Goal: Information Seeking & Learning: Learn about a topic

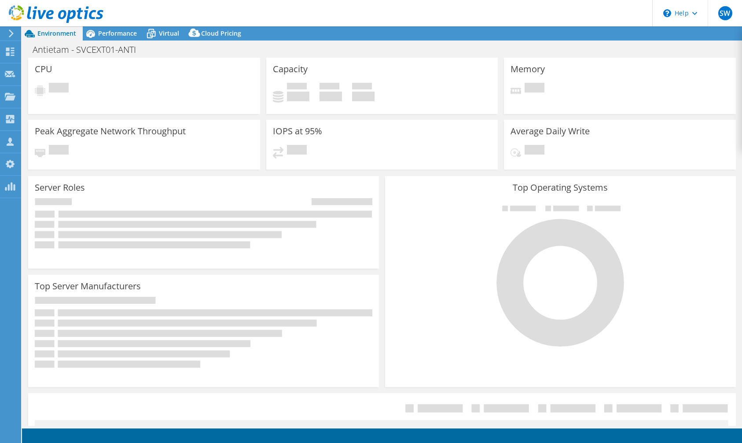
select select "USD"
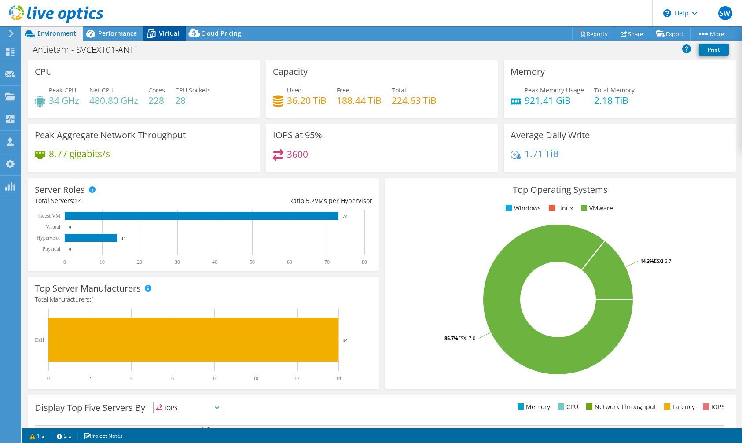
click at [162, 36] on span "Virtual" at bounding box center [169, 33] width 20 height 8
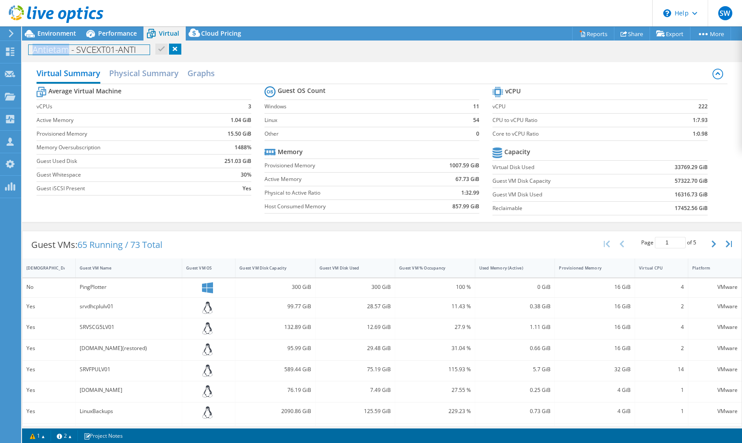
drag, startPoint x: 36, startPoint y: 51, endPoint x: 68, endPoint y: 51, distance: 32.1
click at [68, 51] on h1 "Antietam - SVCEXT01-ANTI" at bounding box center [89, 50] width 121 height 10
copy h1 "Antietam"
click at [295, 56] on div "Antietam - SVCEXT01-ANTI Print" at bounding box center [382, 49] width 720 height 16
click at [586, 38] on link "Reports" at bounding box center [593, 34] width 42 height 14
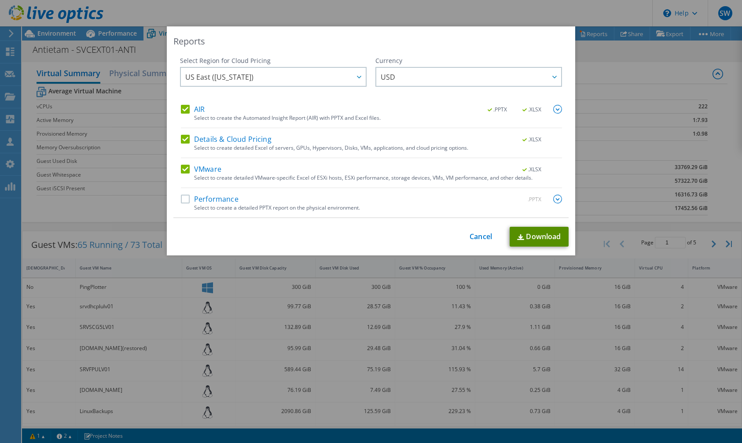
click at [557, 240] on link "Download" at bounding box center [539, 237] width 59 height 20
click at [478, 238] on link "Cancel" at bounding box center [481, 236] width 22 height 8
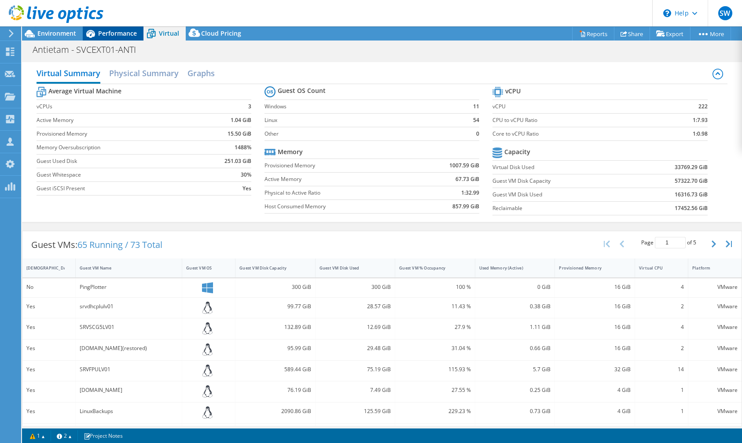
click at [99, 32] on span "Performance" at bounding box center [117, 33] width 39 height 8
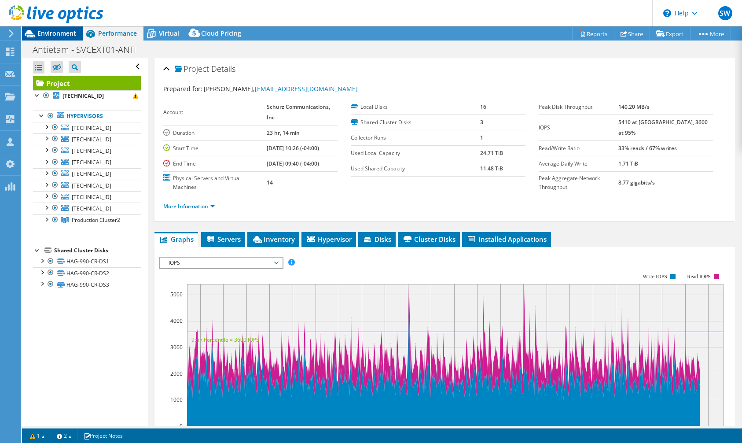
click at [40, 29] on span "Environment" at bounding box center [56, 33] width 39 height 8
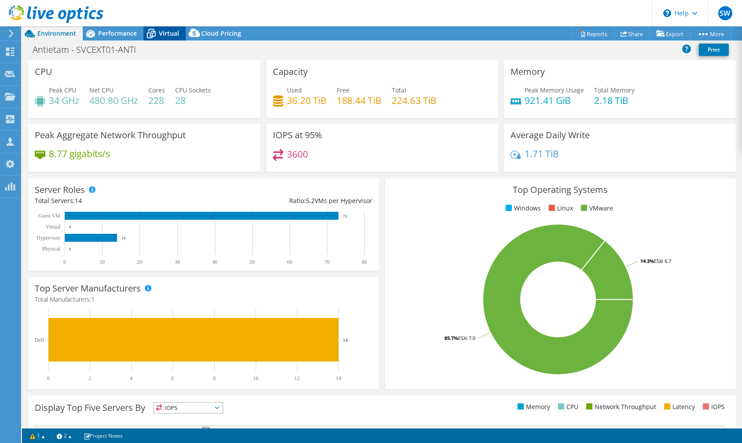
click at [153, 32] on icon at bounding box center [151, 34] width 9 height 7
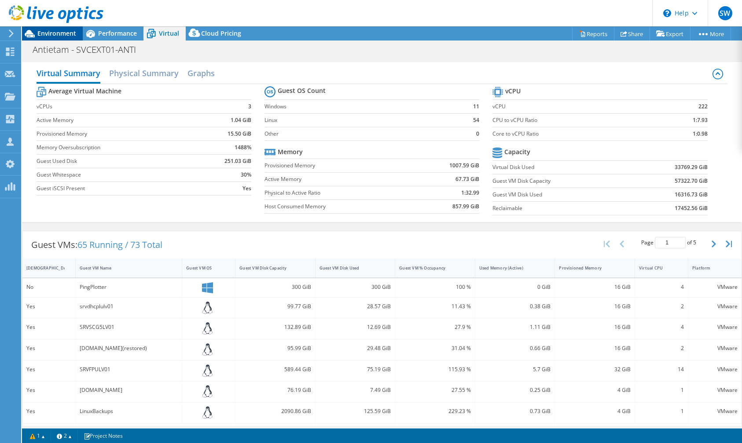
click at [33, 33] on icon at bounding box center [30, 33] width 10 height 7
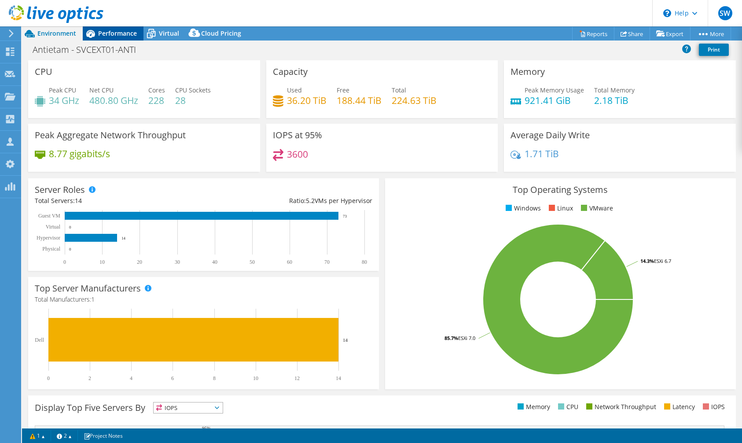
click at [110, 30] on span "Performance" at bounding box center [117, 33] width 39 height 8
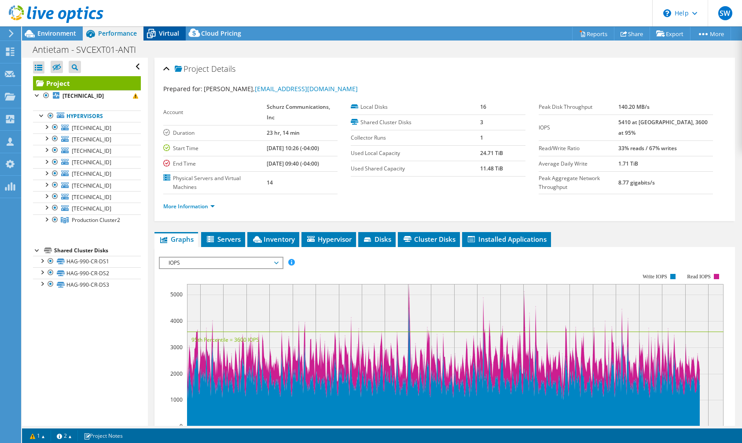
click at [151, 32] on icon at bounding box center [151, 34] width 9 height 7
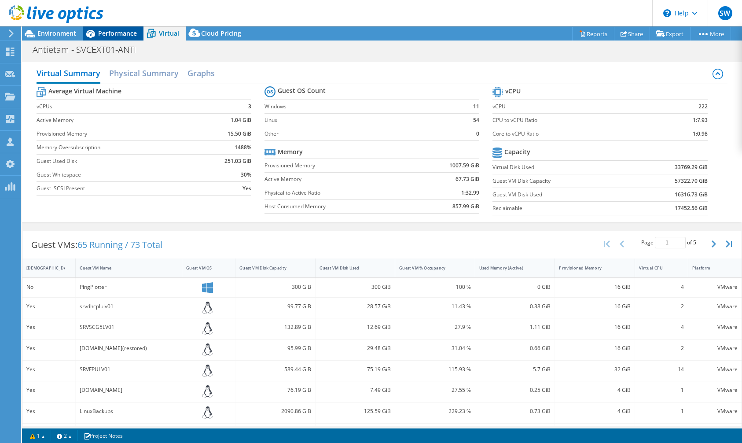
click at [105, 36] on span "Performance" at bounding box center [117, 33] width 39 height 8
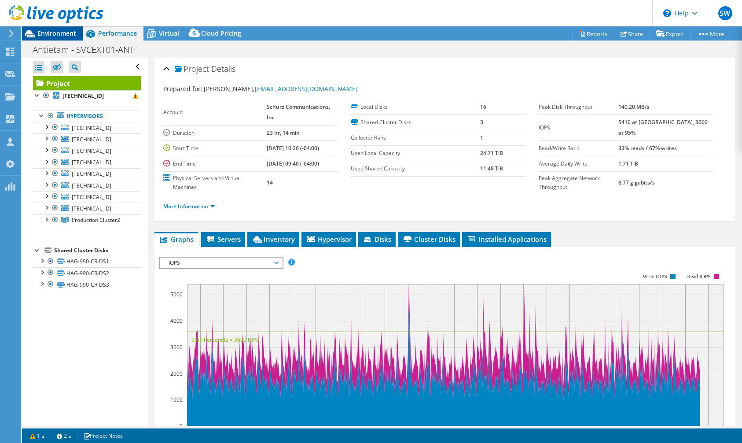
click at [57, 30] on span "Environment" at bounding box center [56, 33] width 39 height 8
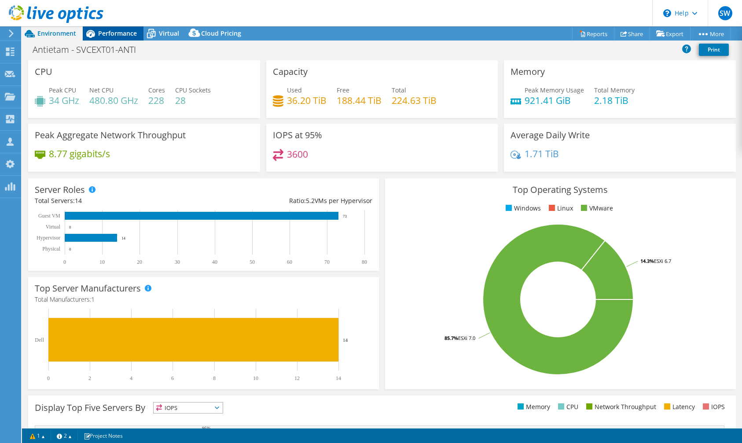
click at [118, 35] on span "Performance" at bounding box center [117, 33] width 39 height 8
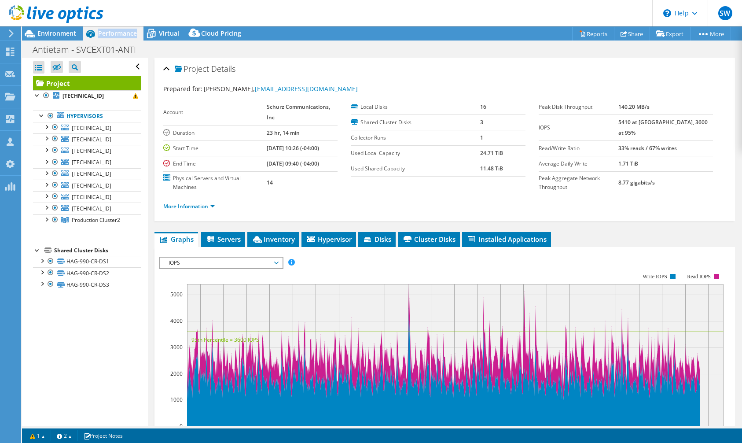
drag, startPoint x: 374, startPoint y: 265, endPoint x: 369, endPoint y: 263, distance: 4.9
click at [374, 265] on rect at bounding box center [441, 350] width 565 height 176
click at [263, 262] on span "IOPS" at bounding box center [220, 263] width 113 height 11
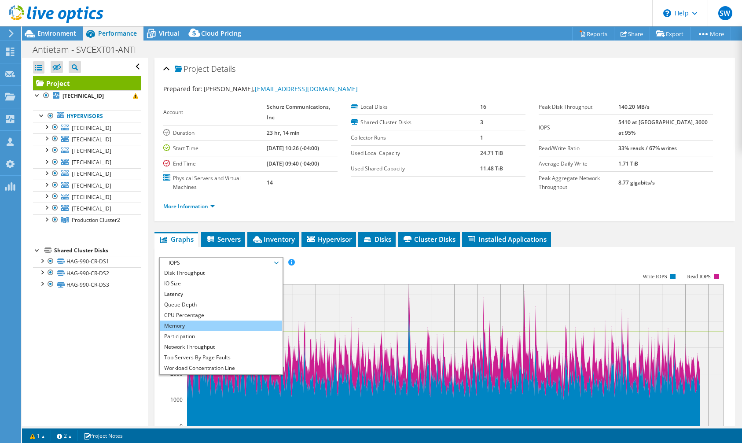
scroll to position [32, 0]
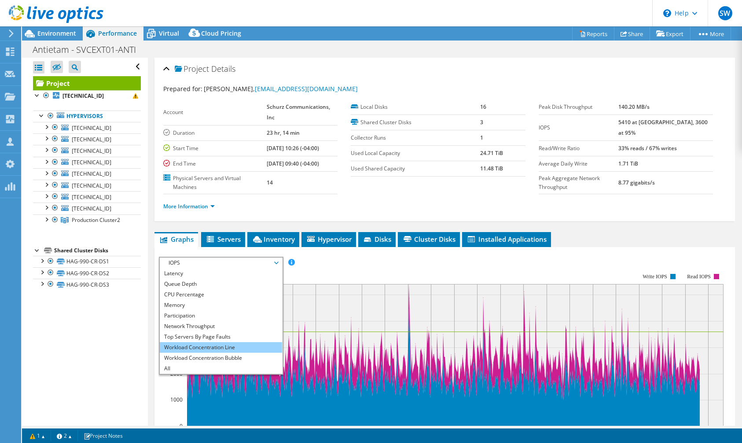
click at [230, 346] on li "Workload Concentration Line" at bounding box center [221, 347] width 122 height 11
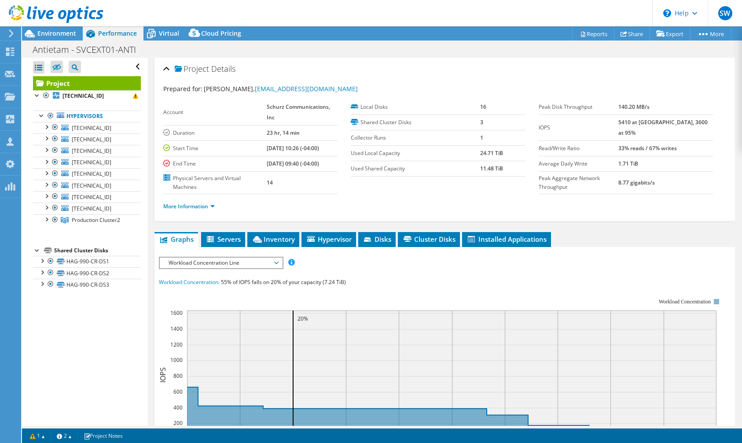
click at [344, 263] on div at bounding box center [445, 420] width 572 height 326
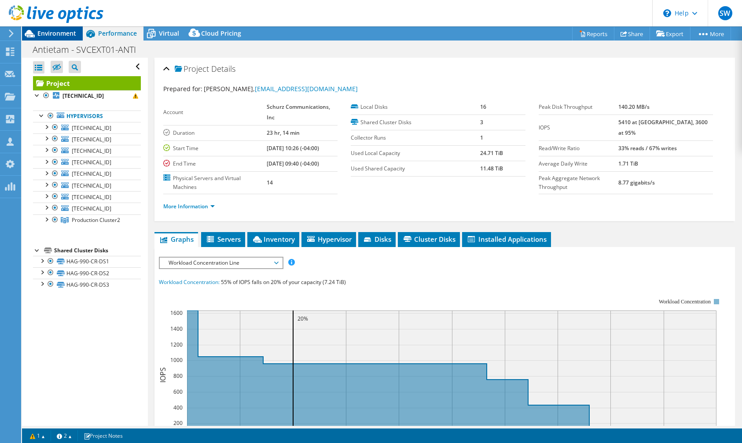
click at [55, 37] on span "Environment" at bounding box center [56, 33] width 39 height 8
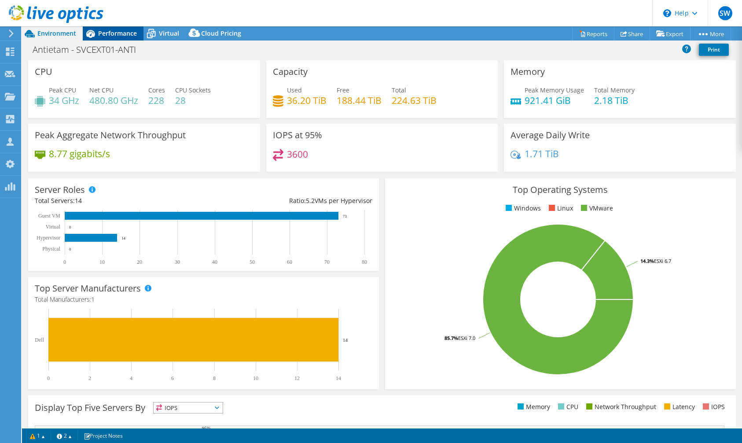
click at [118, 30] on span "Performance" at bounding box center [117, 33] width 39 height 8
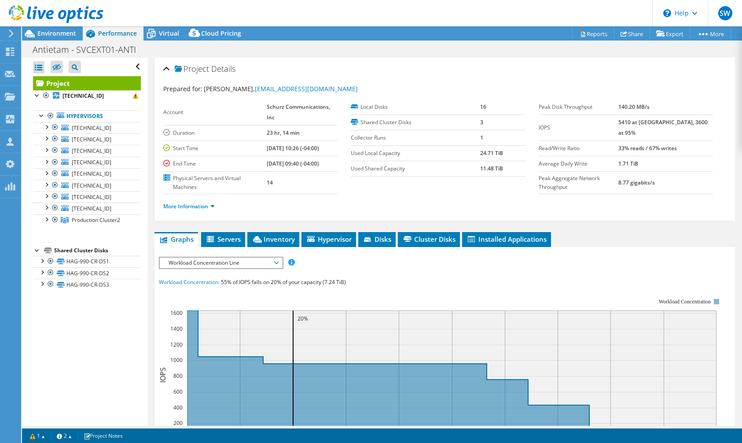
click at [236, 268] on div "Workload Concentration Line IOPS Disk Throughput IO Size Latency Queue Depth CP…" at bounding box center [221, 263] width 124 height 12
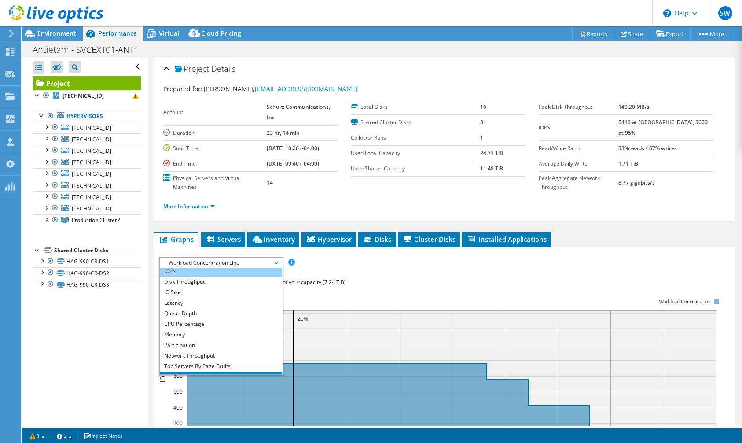
scroll to position [0, 0]
click at [231, 276] on li "IOPS" at bounding box center [221, 273] width 122 height 11
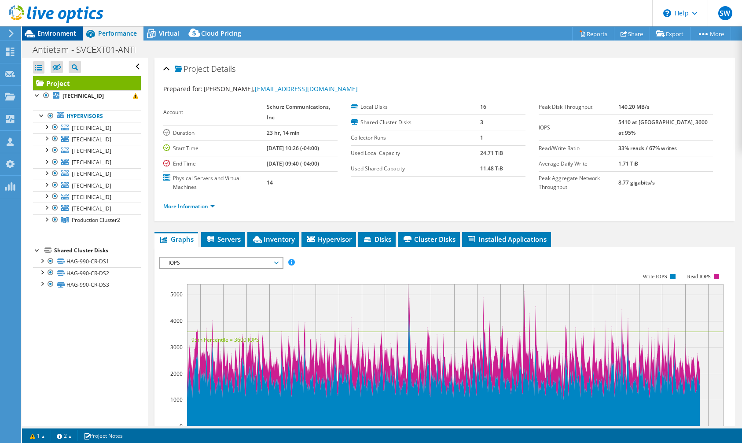
click at [57, 30] on span "Environment" at bounding box center [56, 33] width 39 height 8
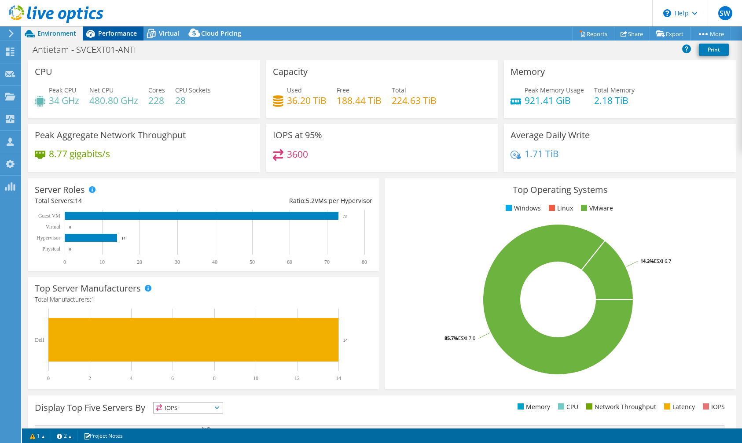
click at [89, 30] on icon at bounding box center [90, 33] width 15 height 15
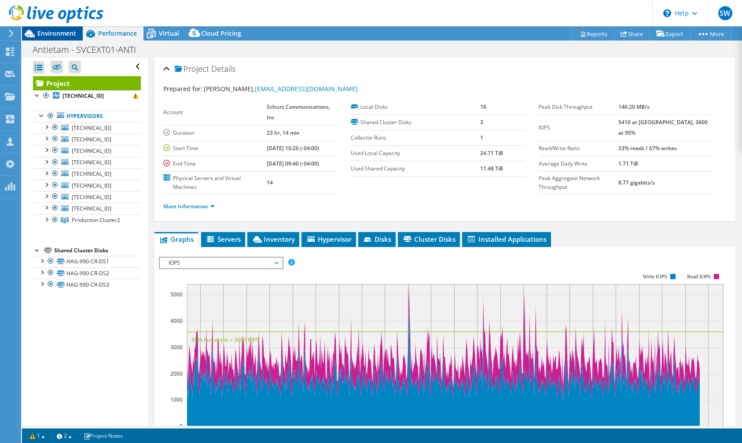
click at [61, 38] on div "Environment" at bounding box center [52, 33] width 61 height 14
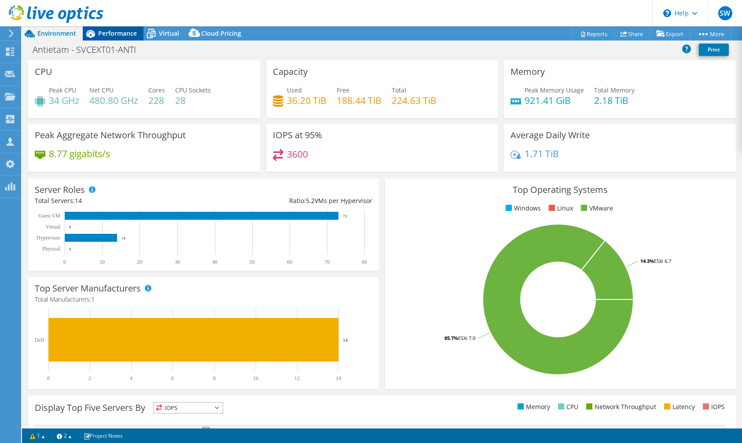
click at [126, 33] on span "Performance" at bounding box center [117, 33] width 39 height 8
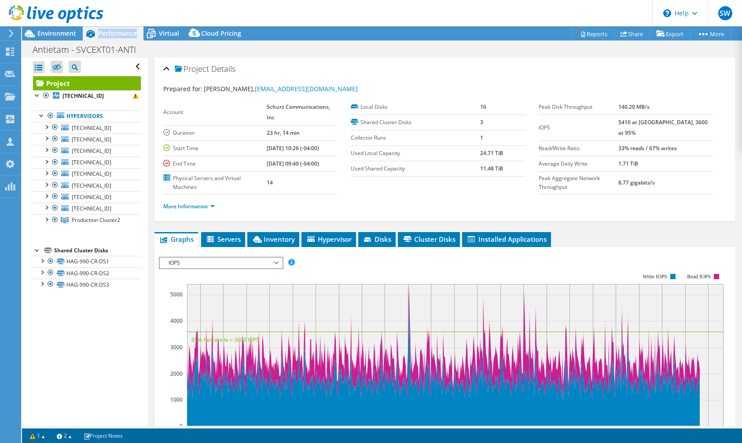
click at [126, 33] on span "Performance" at bounding box center [117, 33] width 39 height 8
click at [153, 33] on icon at bounding box center [151, 34] width 9 height 7
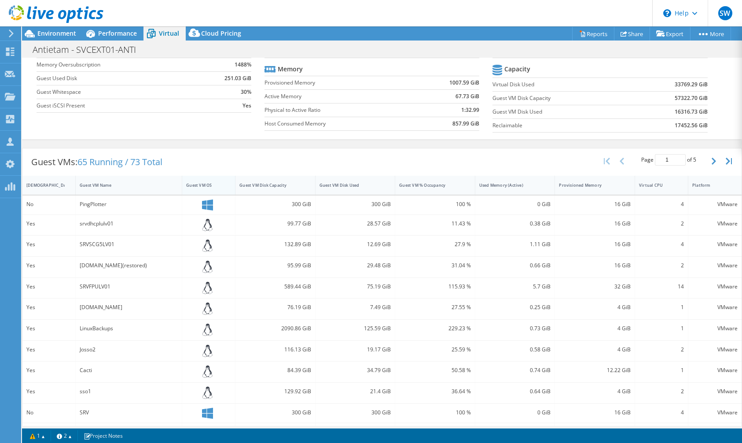
scroll to position [169, 0]
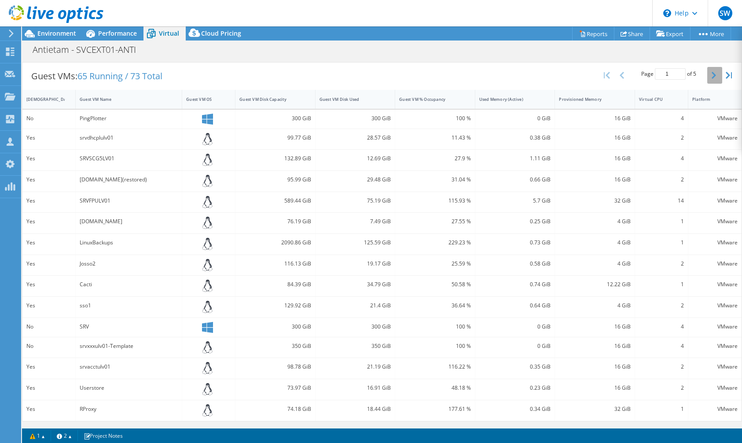
click at [709, 72] on button "button" at bounding box center [714, 75] width 15 height 17
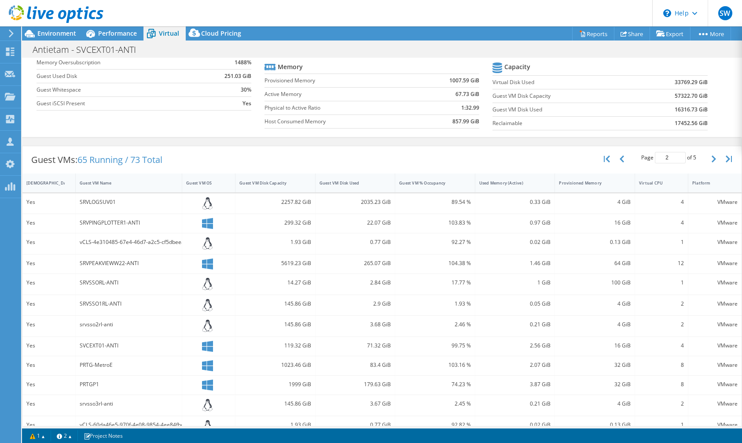
scroll to position [158, 0]
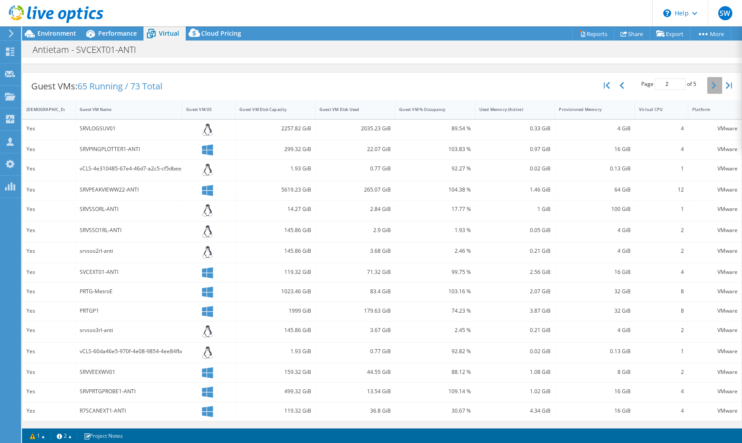
click at [712, 86] on icon "button" at bounding box center [714, 85] width 4 height 7
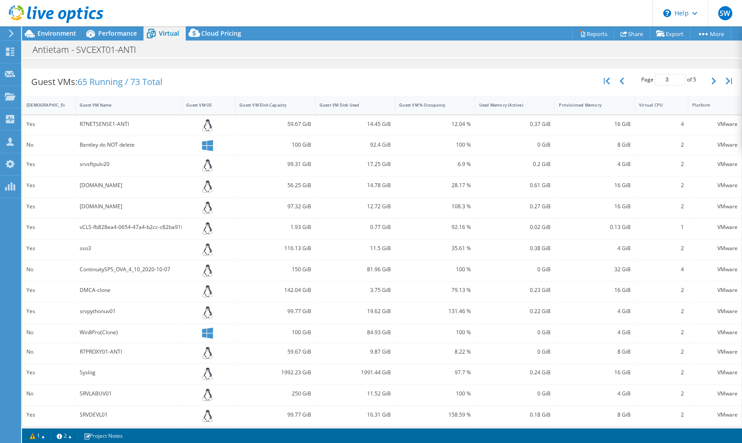
scroll to position [169, 0]
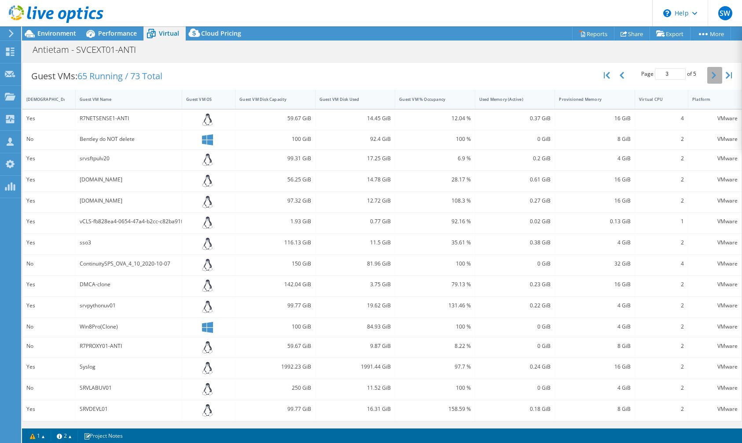
click at [714, 75] on icon "button" at bounding box center [714, 75] width 4 height 7
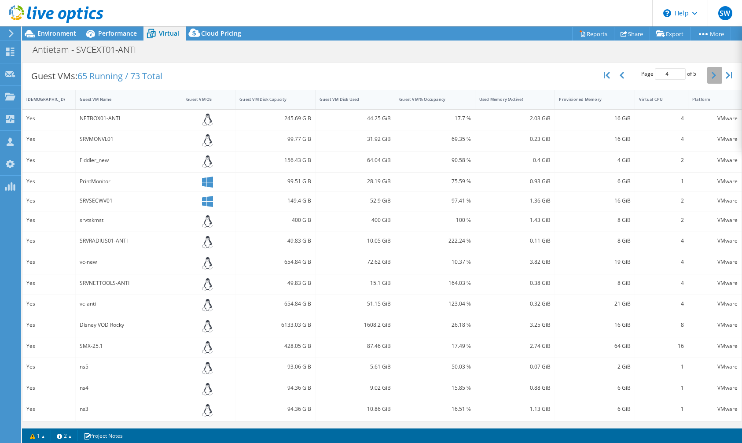
click at [714, 75] on icon "button" at bounding box center [714, 75] width 4 height 7
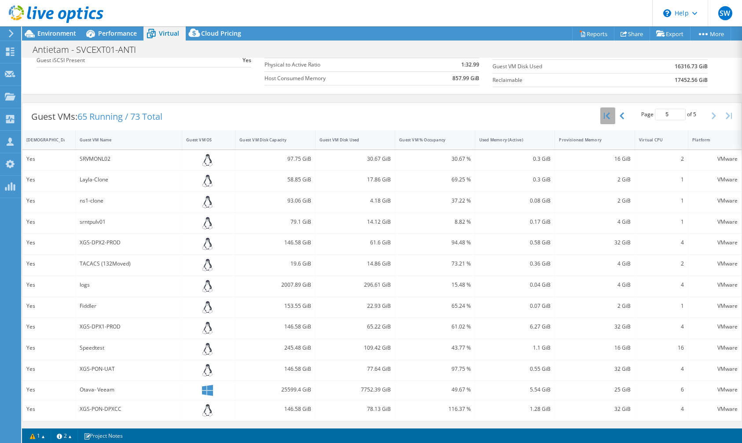
click at [604, 120] on button "button" at bounding box center [607, 115] width 15 height 17
type input "1"
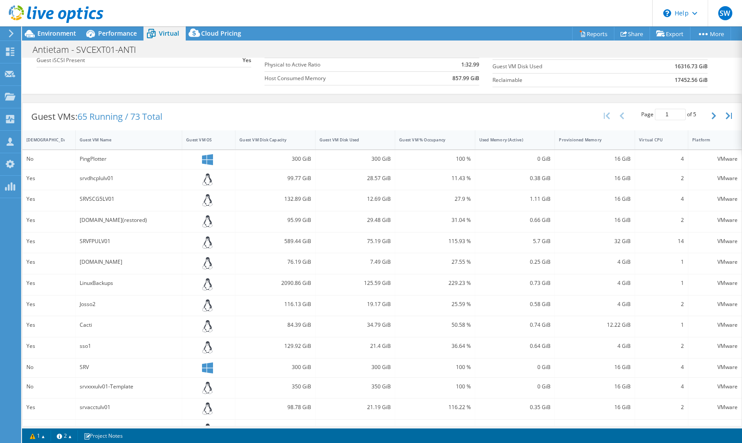
scroll to position [0, 0]
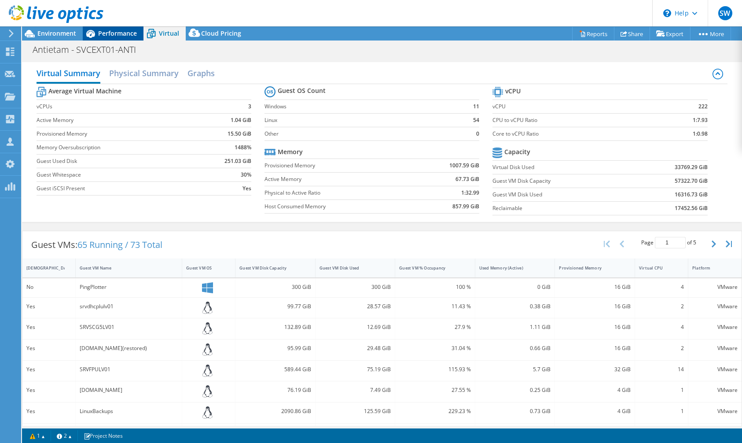
click at [113, 39] on div "Performance" at bounding box center [113, 33] width 61 height 14
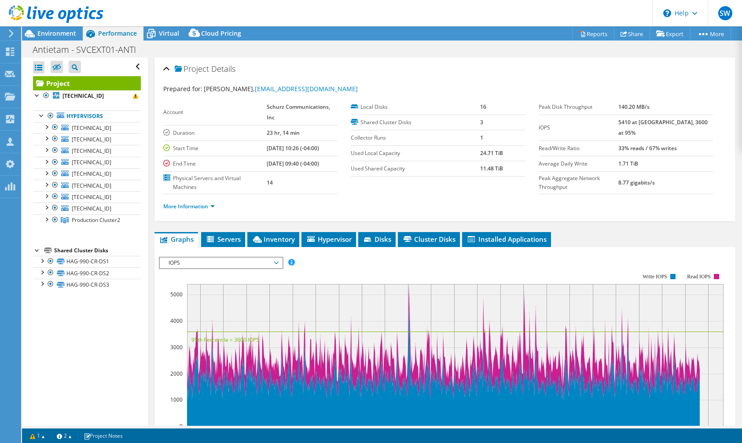
click at [412, 197] on div "More Information" at bounding box center [444, 206] width 563 height 25
click at [63, 32] on span "Environment" at bounding box center [56, 33] width 39 height 8
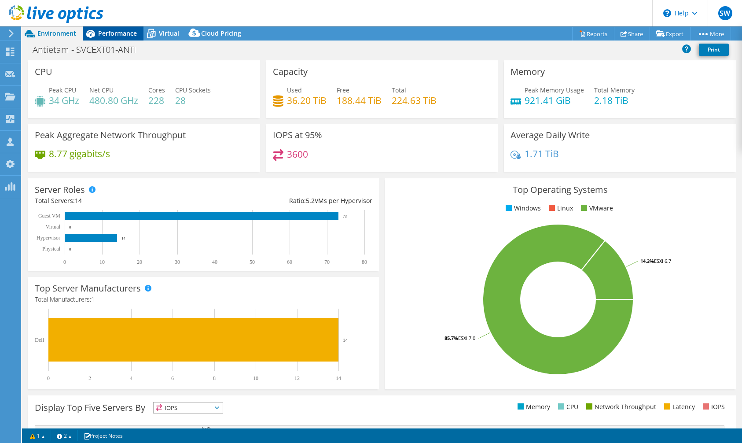
click at [120, 31] on span "Performance" at bounding box center [117, 33] width 39 height 8
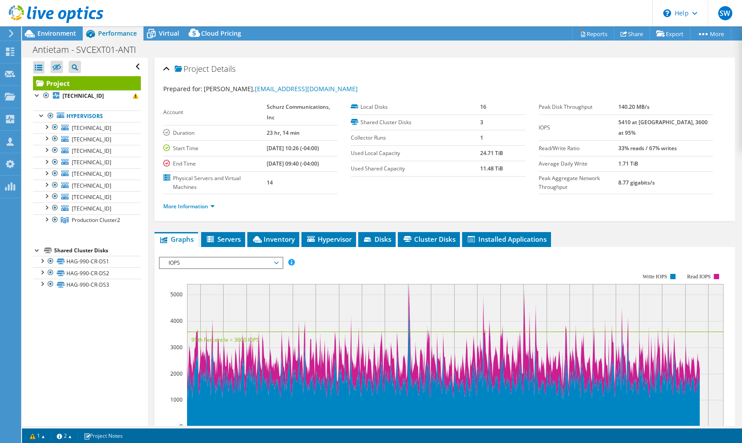
click at [203, 257] on div "IOPS Disk Throughput IO Size Latency Queue Depth CPU Percentage Memory Page Fau…" at bounding box center [445, 404] width 572 height 305
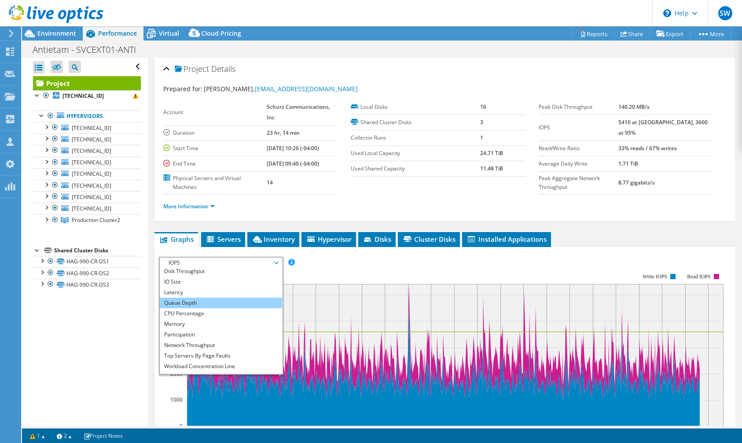
scroll to position [13, 0]
click at [204, 309] on ul "IOPS Disk Throughput IO Size Latency Queue Depth CPU Percentage Memory Page Fau…" at bounding box center [221, 321] width 122 height 106
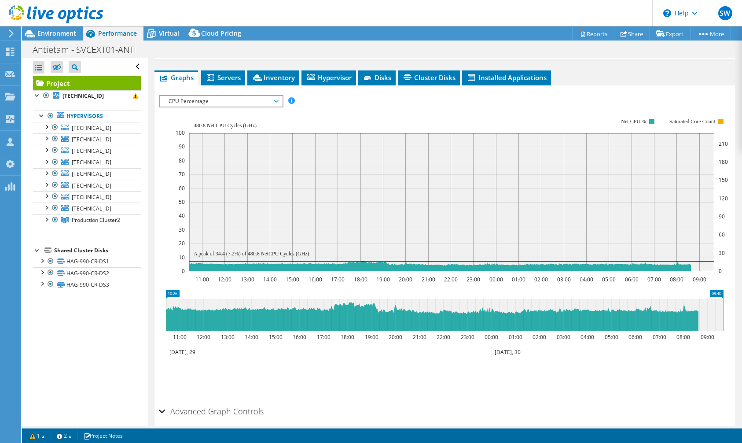
click at [343, 119] on rect at bounding box center [452, 195] width 552 height 176
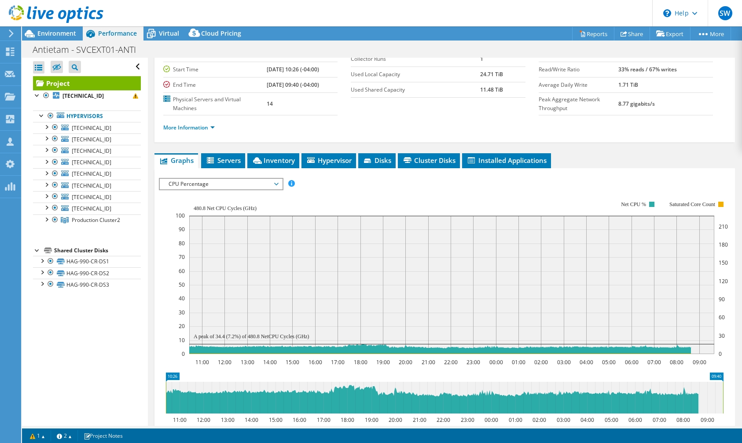
scroll to position [77, 0]
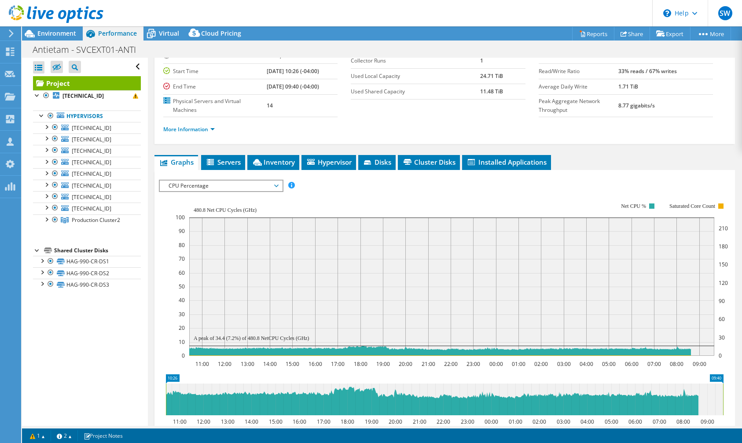
click at [240, 188] on span "CPU Percentage" at bounding box center [220, 185] width 113 height 11
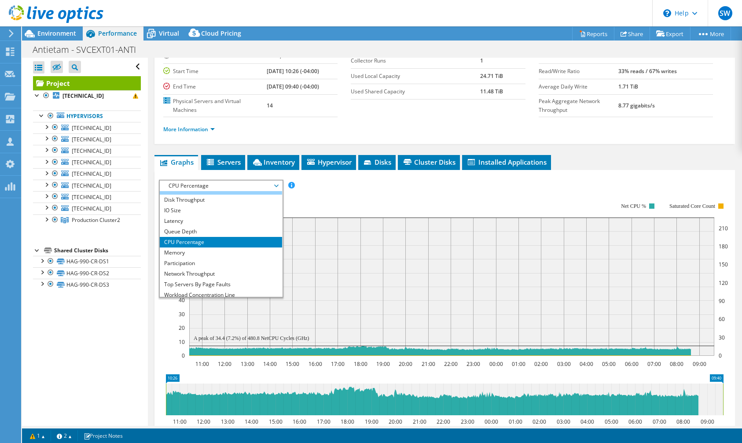
scroll to position [0, 0]
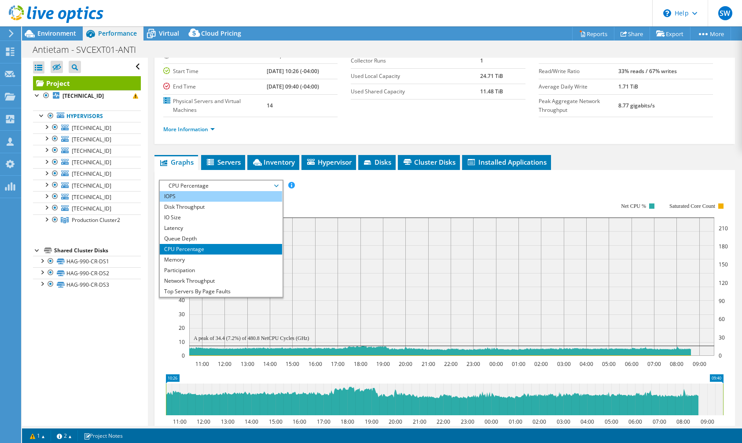
click at [221, 198] on li "IOPS" at bounding box center [221, 196] width 122 height 11
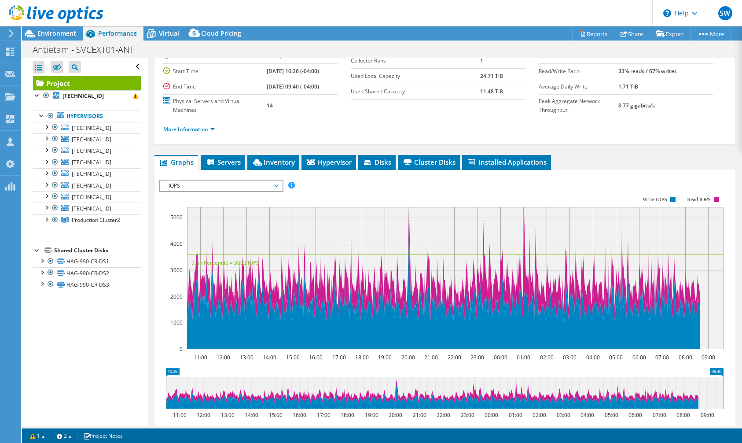
click at [321, 193] on div at bounding box center [445, 330] width 572 height 301
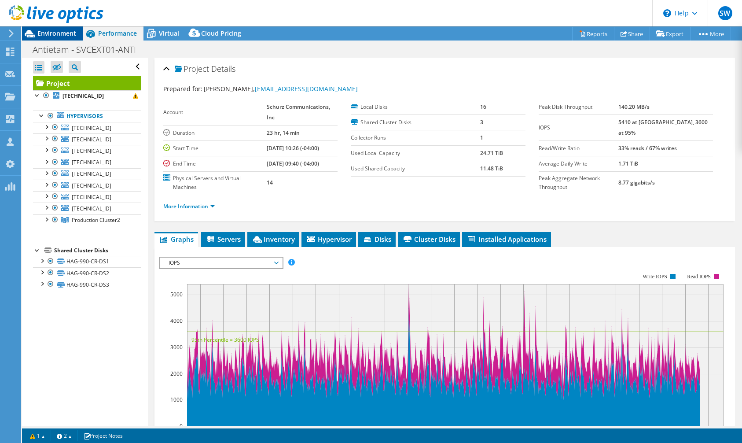
click at [61, 33] on span "Environment" at bounding box center [56, 33] width 39 height 8
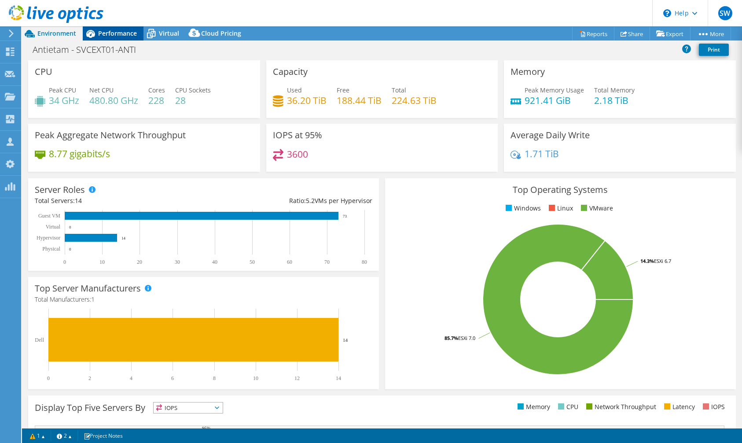
click at [125, 35] on span "Performance" at bounding box center [117, 33] width 39 height 8
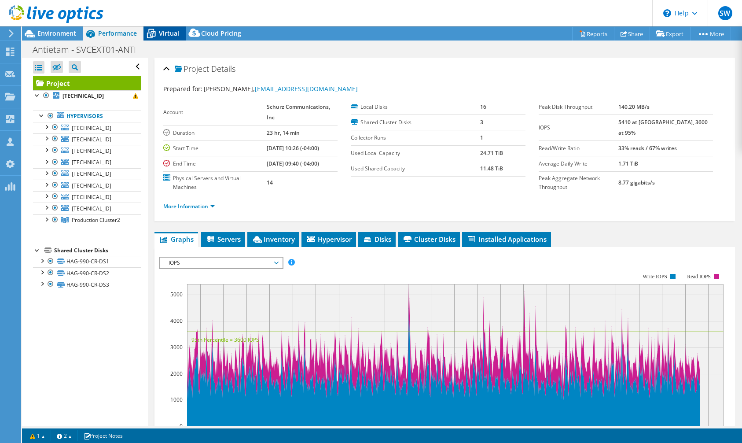
click at [150, 34] on icon at bounding box center [151, 34] width 9 height 7
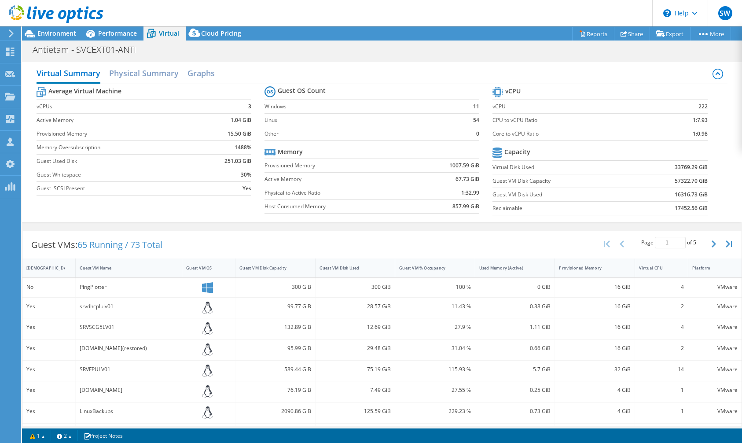
drag, startPoint x: 61, startPoint y: 32, endPoint x: 103, endPoint y: 54, distance: 47.3
click at [61, 32] on span "Environment" at bounding box center [56, 33] width 39 height 8
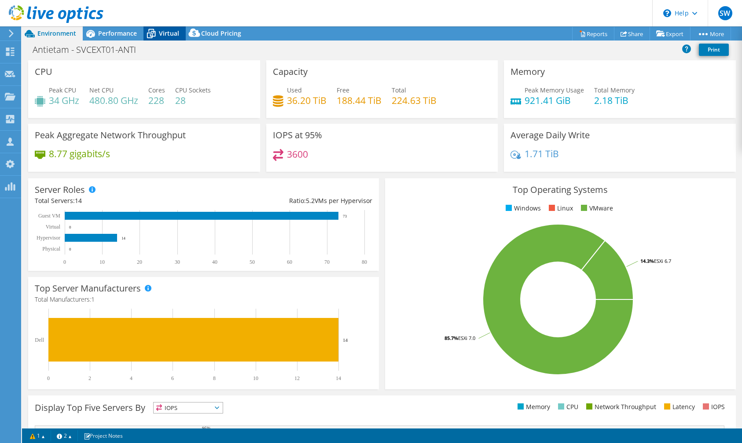
click at [158, 33] on icon at bounding box center [151, 33] width 15 height 15
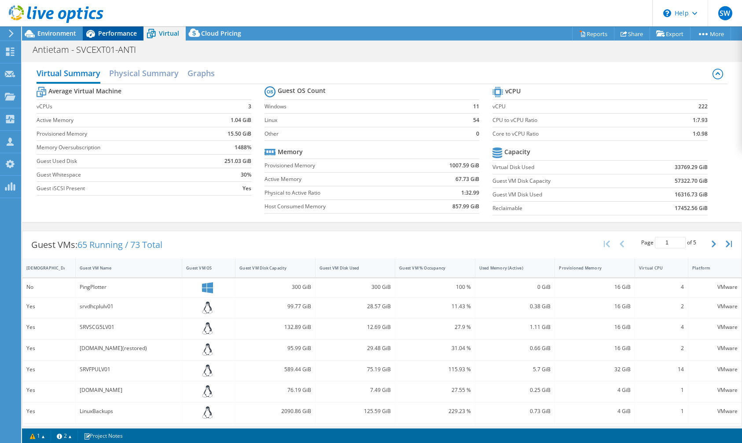
click at [120, 32] on span "Performance" at bounding box center [117, 33] width 39 height 8
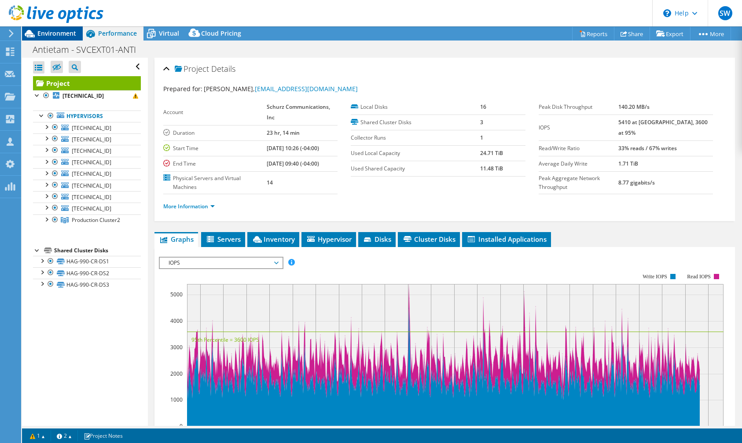
click at [59, 31] on span "Environment" at bounding box center [56, 33] width 39 height 8
